Goal: Transaction & Acquisition: Download file/media

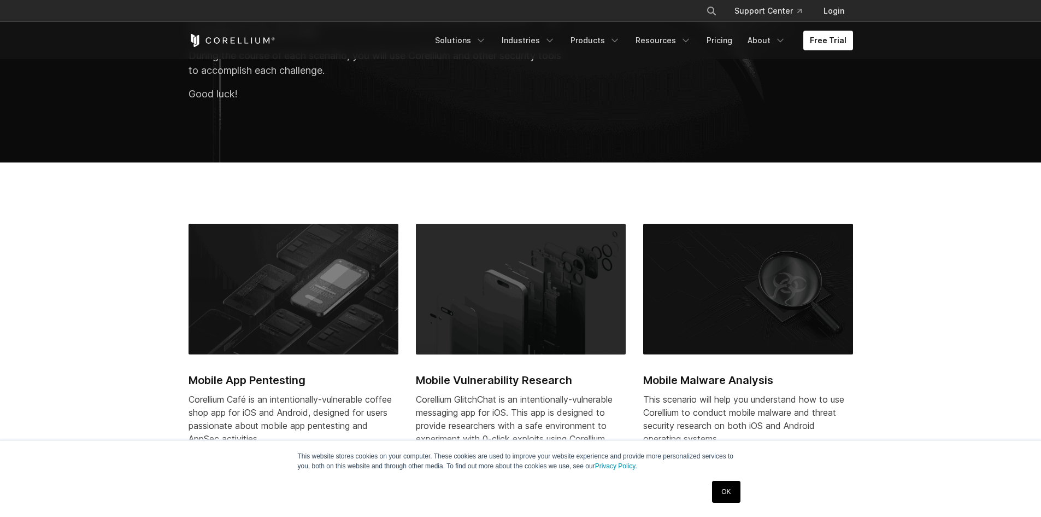
scroll to position [219, 0]
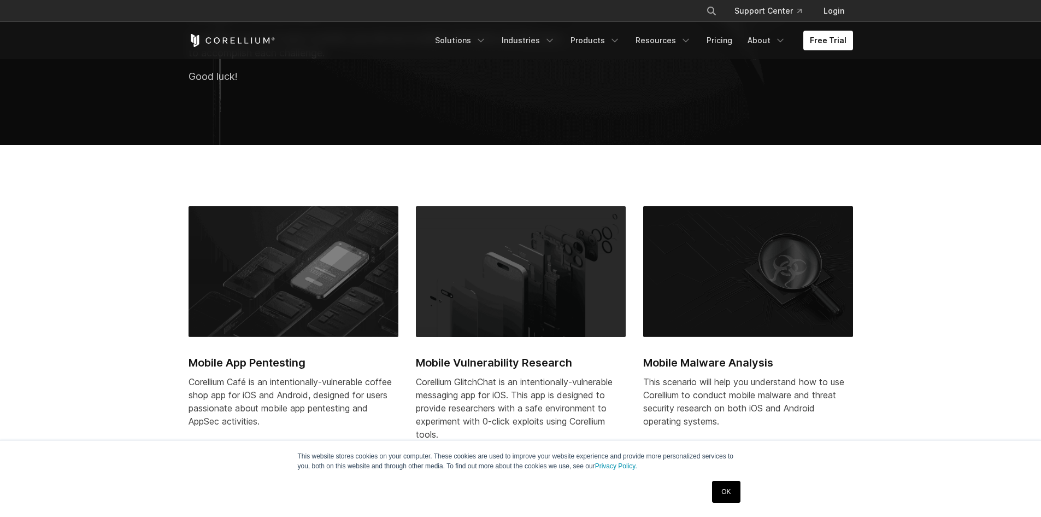
click at [718, 489] on link "OK" at bounding box center [726, 492] width 28 height 22
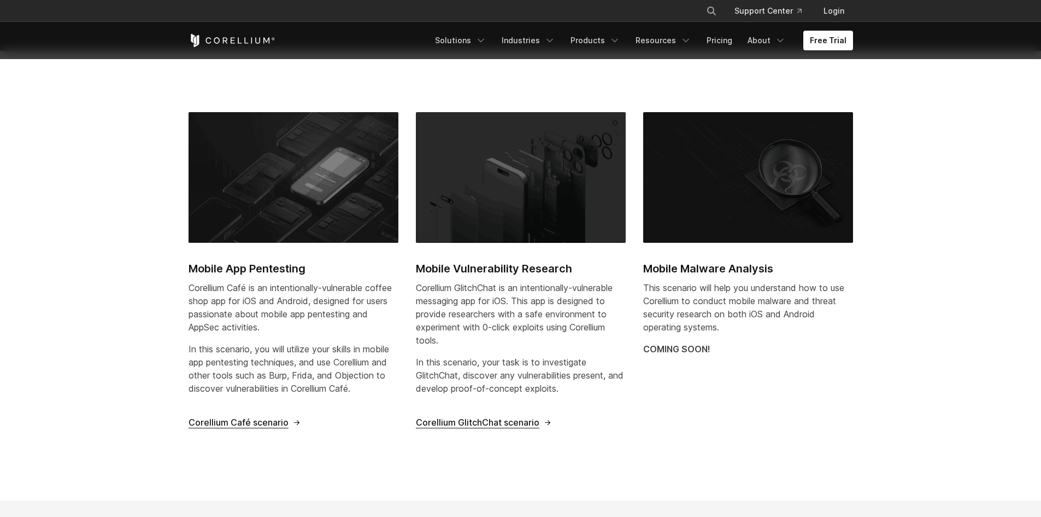
scroll to position [328, 0]
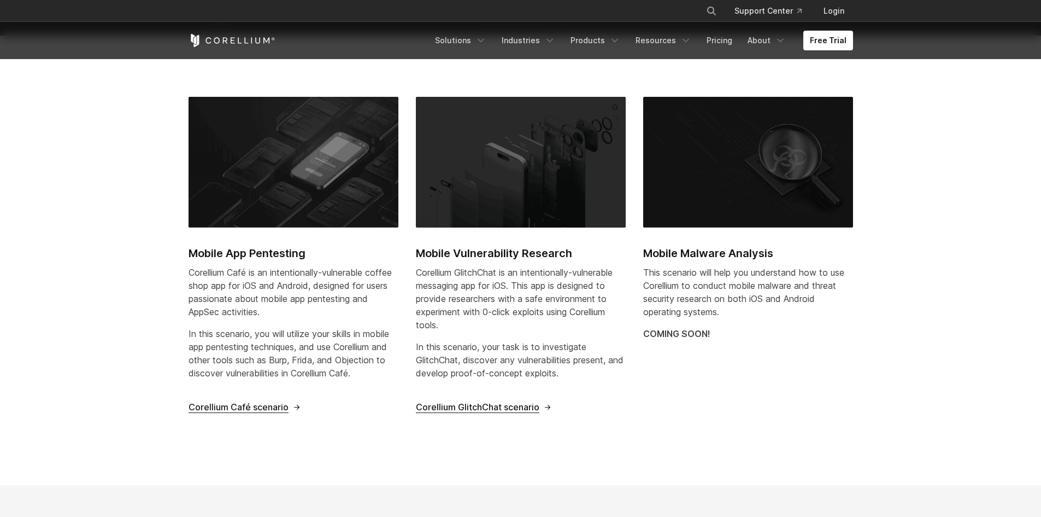
click at [253, 254] on h2 "Mobile App Pentesting" at bounding box center [294, 253] width 210 height 16
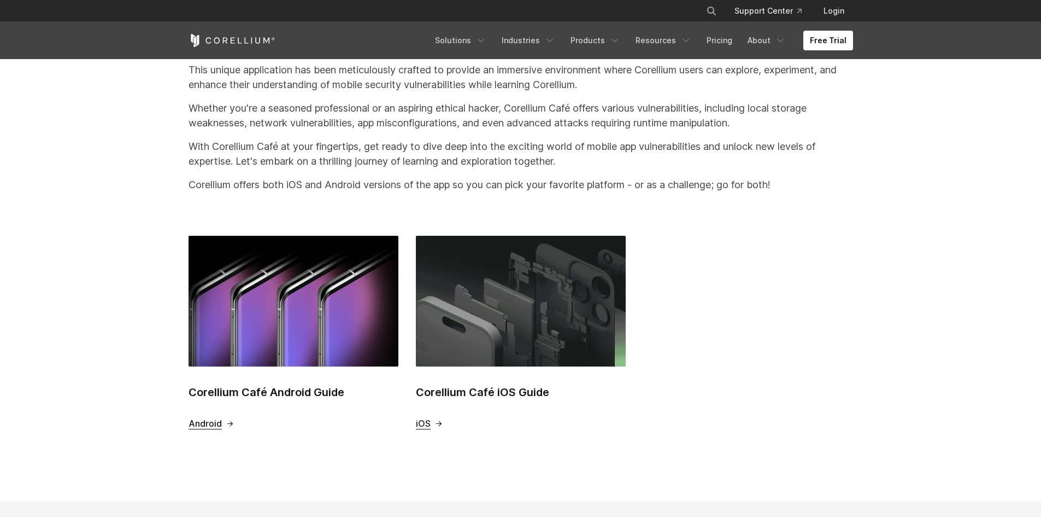
scroll to position [328, 0]
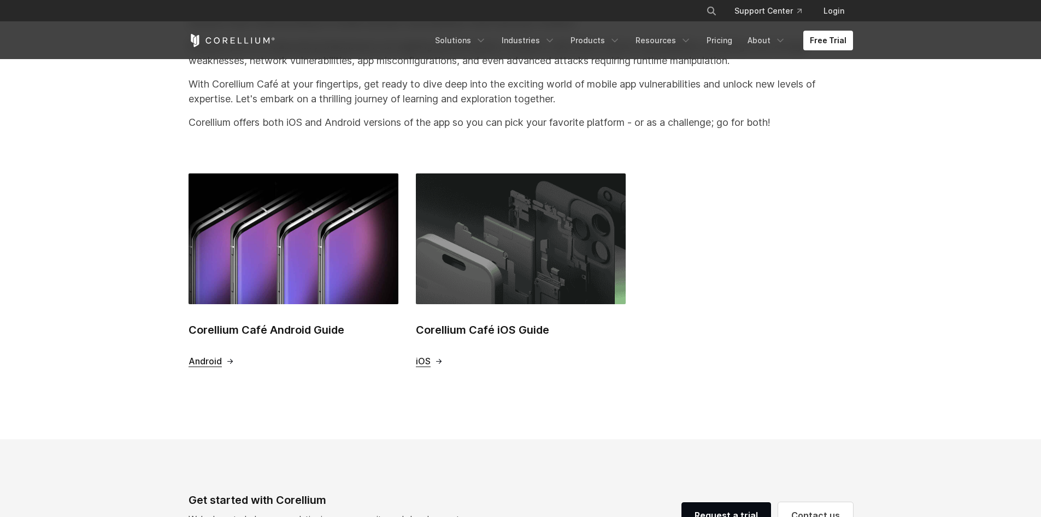
click at [281, 331] on h2 "Corellium Café Android Guide" at bounding box center [294, 329] width 210 height 16
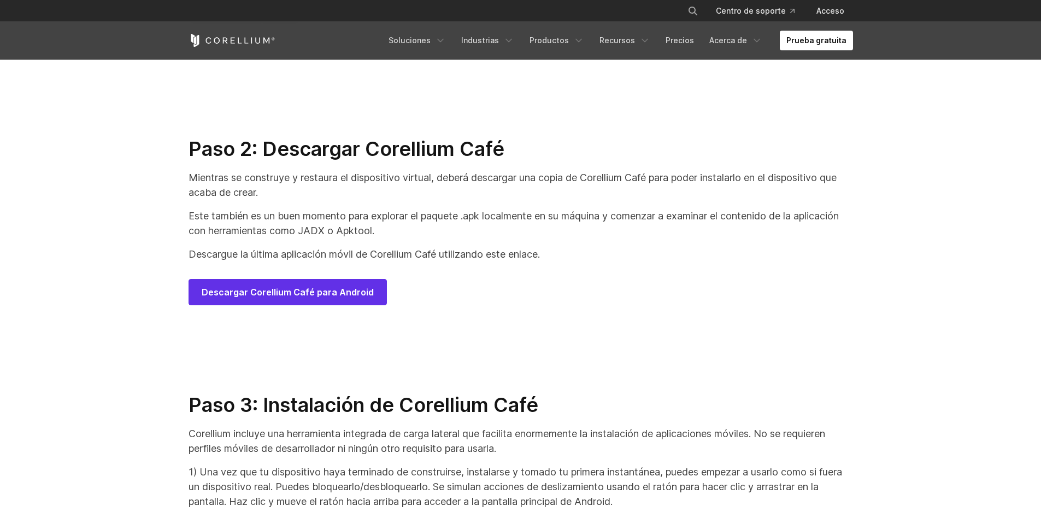
scroll to position [5606, 0]
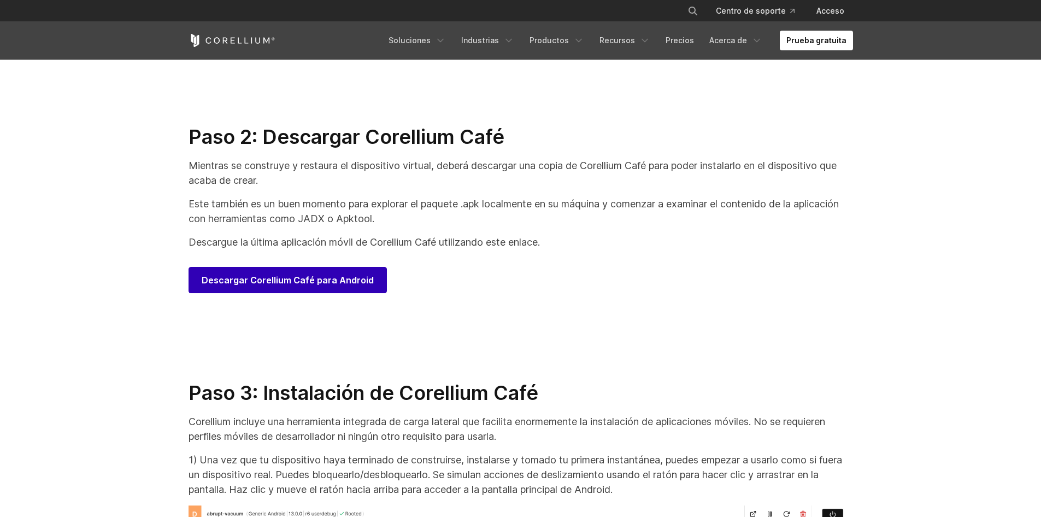
click at [249, 287] on link "Descargar Corellium Café para Android" at bounding box center [288, 280] width 198 height 26
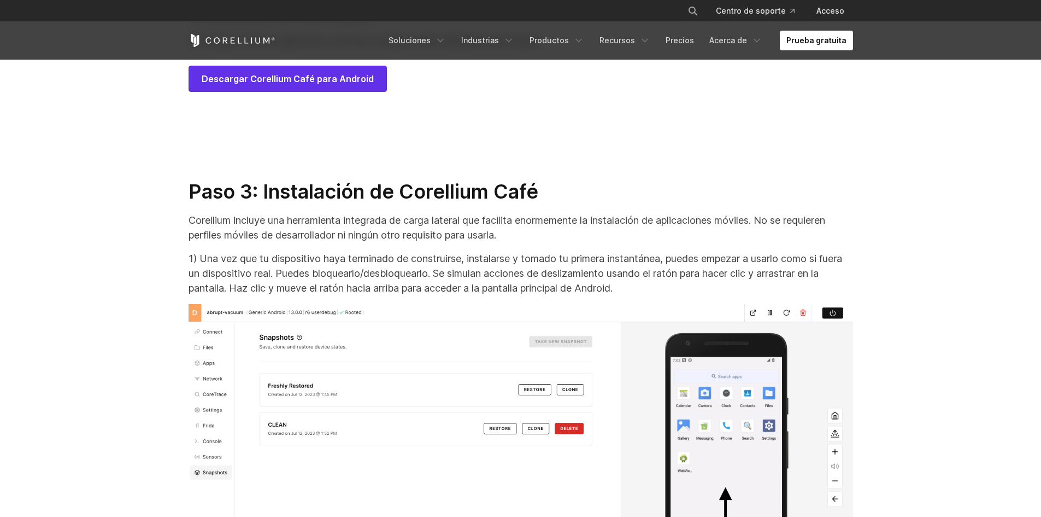
scroll to position [5825, 0]
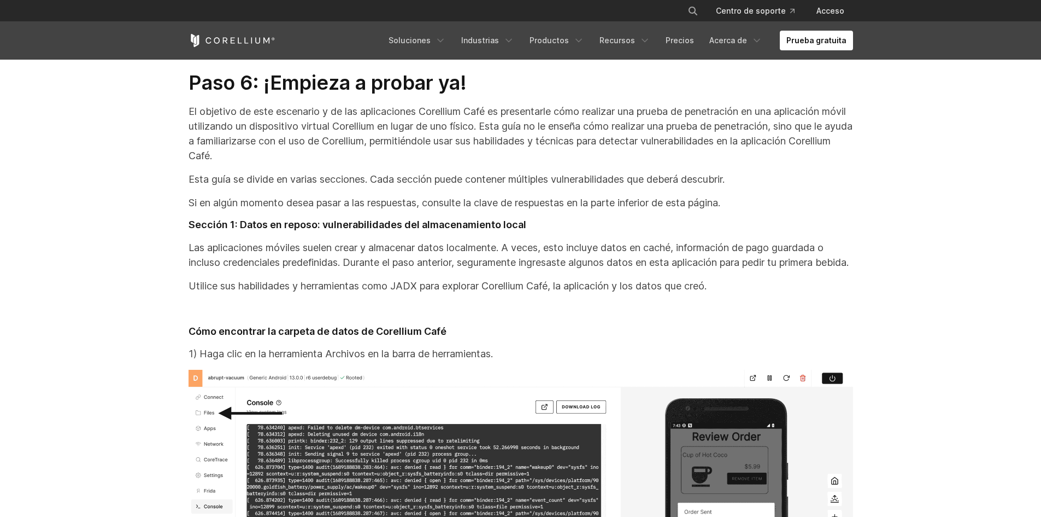
scroll to position [14134, 0]
